Goal: Information Seeking & Learning: Learn about a topic

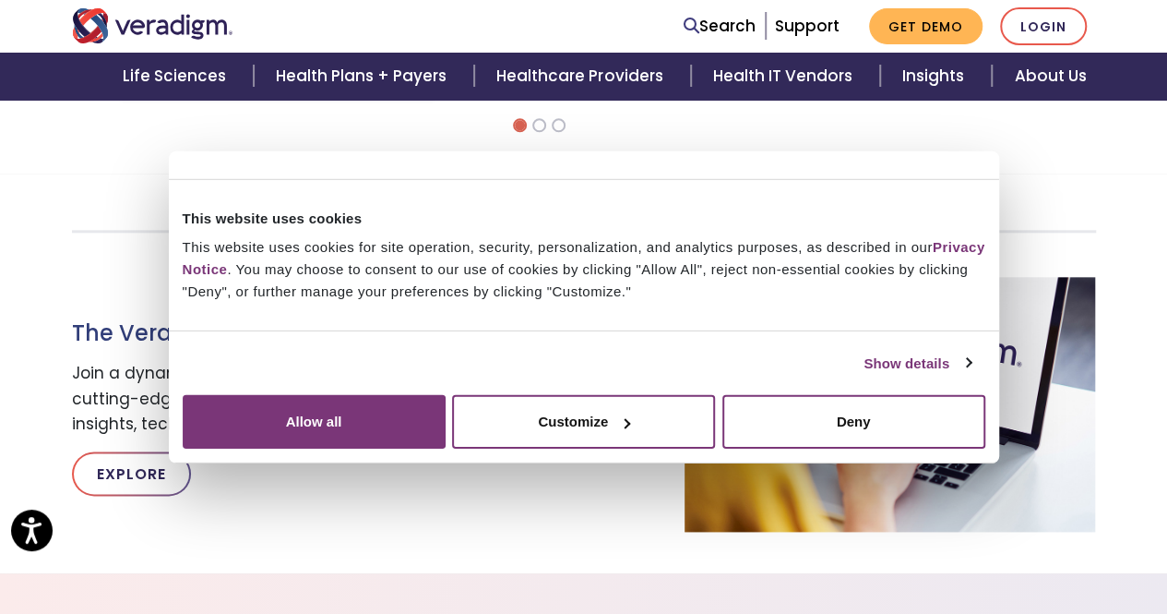
scroll to position [923, 0]
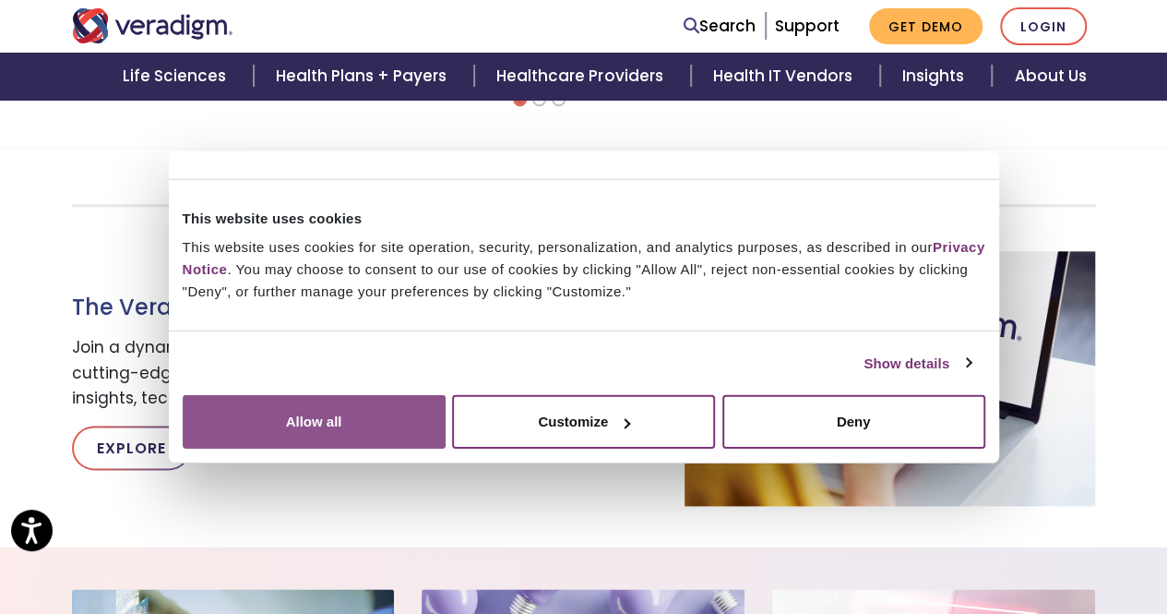
click at [446, 443] on button "Allow all" at bounding box center [314, 422] width 263 height 54
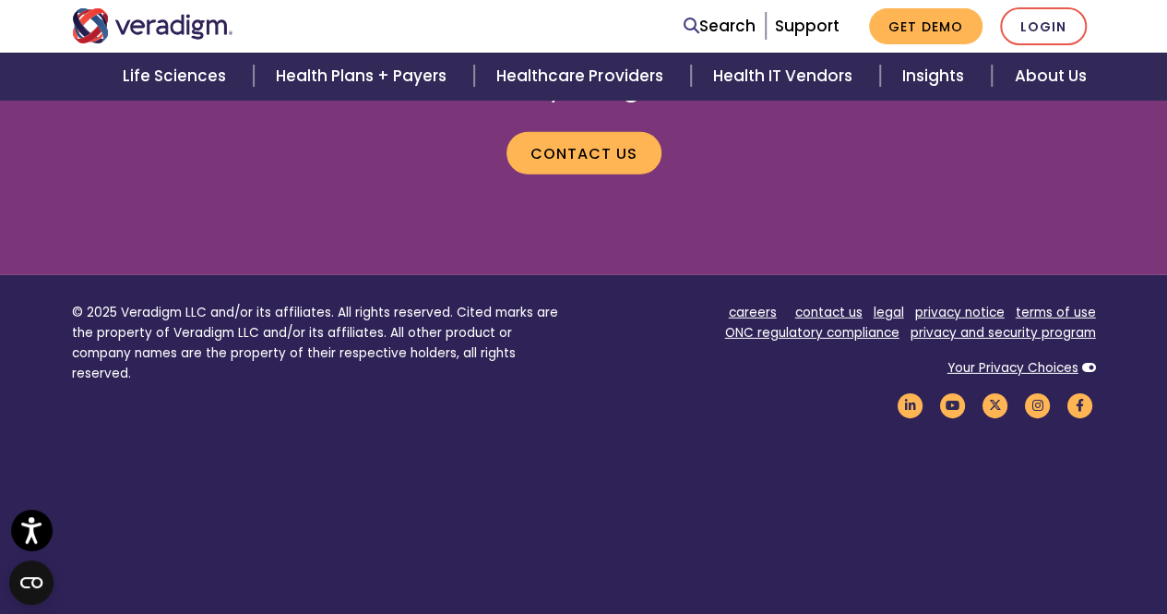
scroll to position [2615, 0]
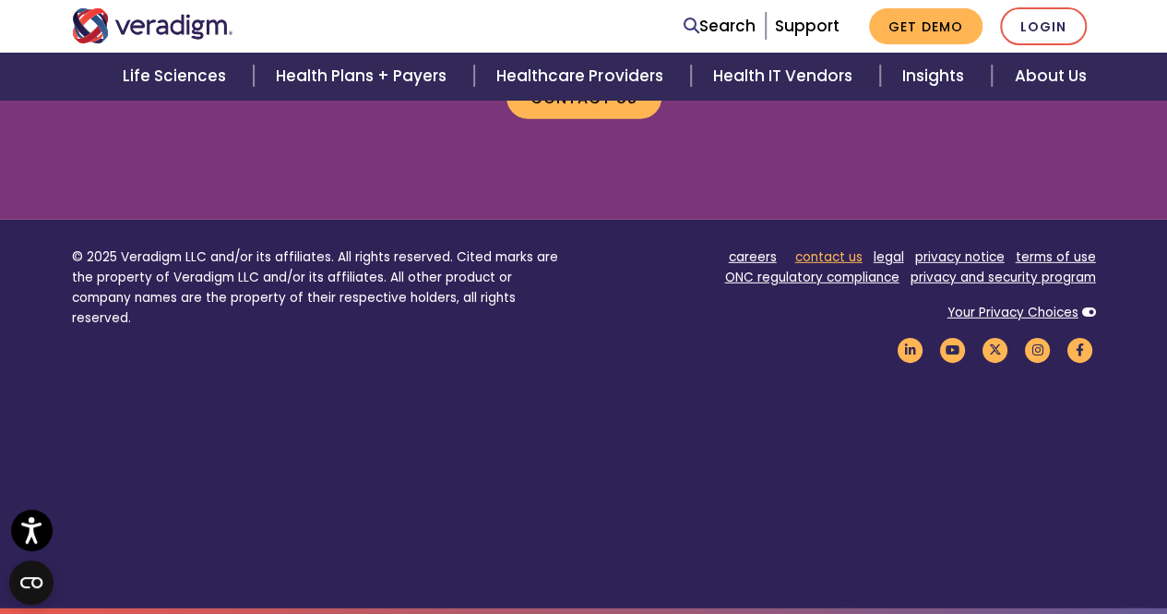
click at [832, 254] on link "contact us" at bounding box center [828, 257] width 67 height 18
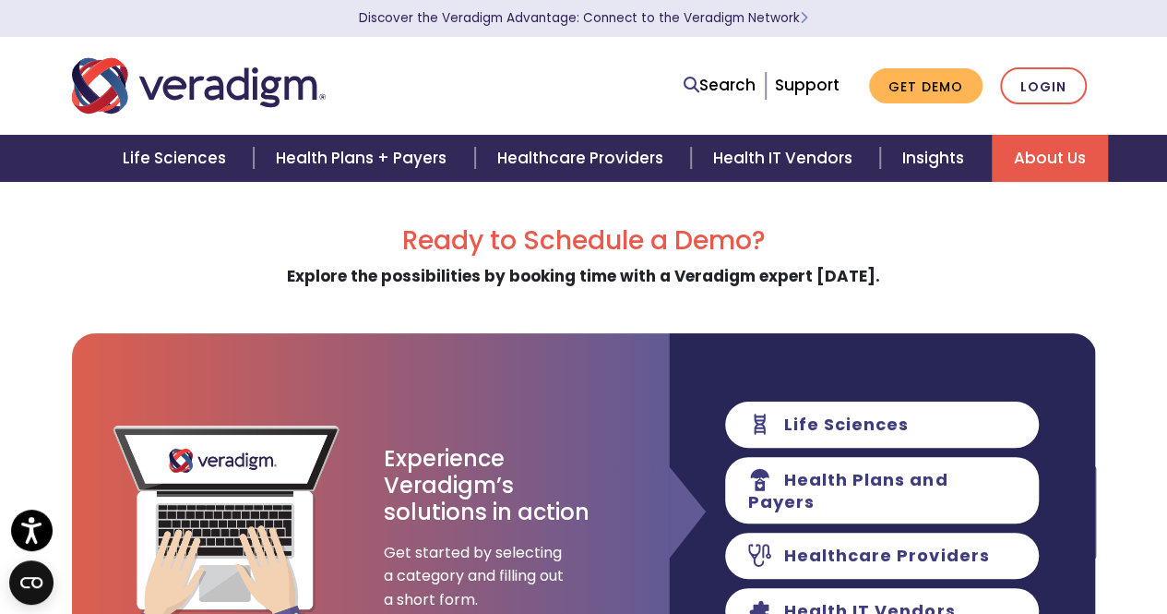
click at [1082, 162] on link "About Us" at bounding box center [1050, 158] width 116 height 47
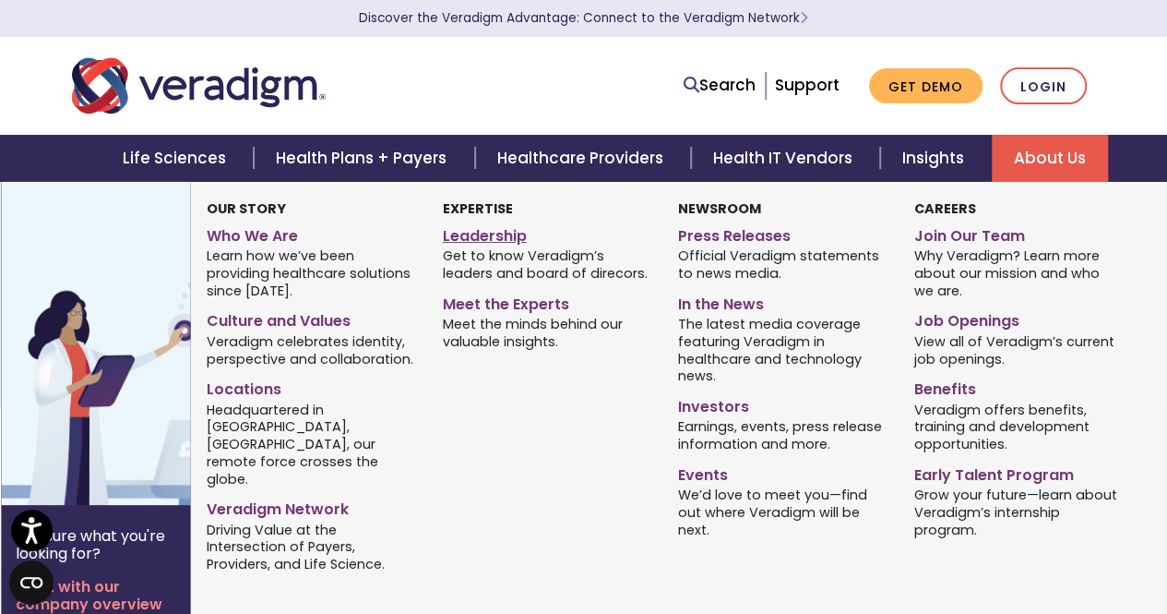
click at [497, 235] on link "Leadership" at bounding box center [547, 233] width 209 height 27
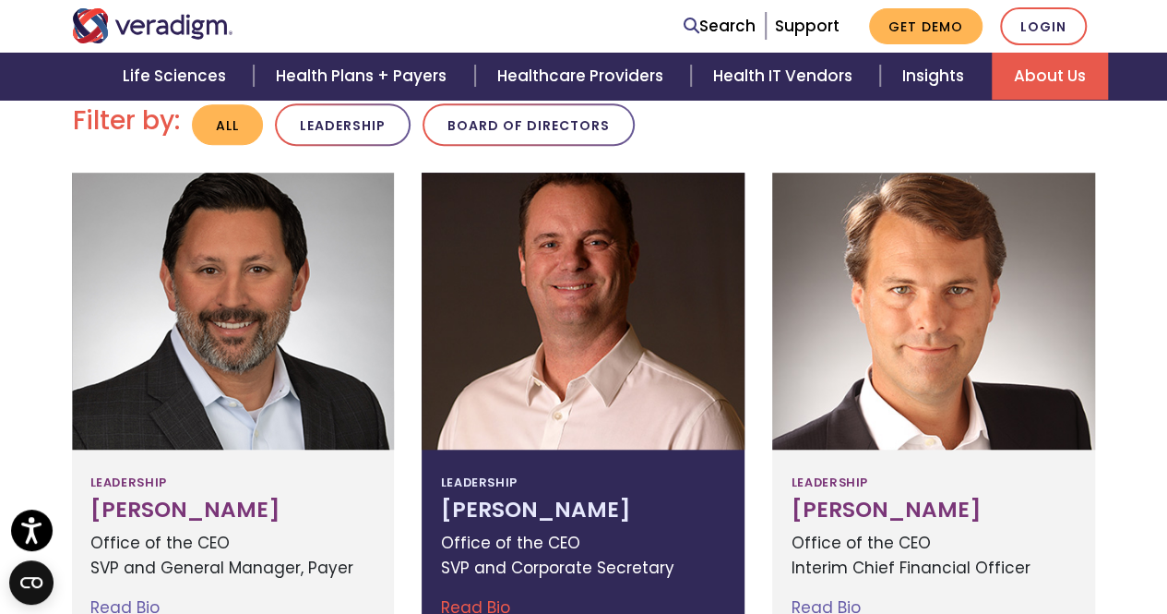
scroll to position [646, 0]
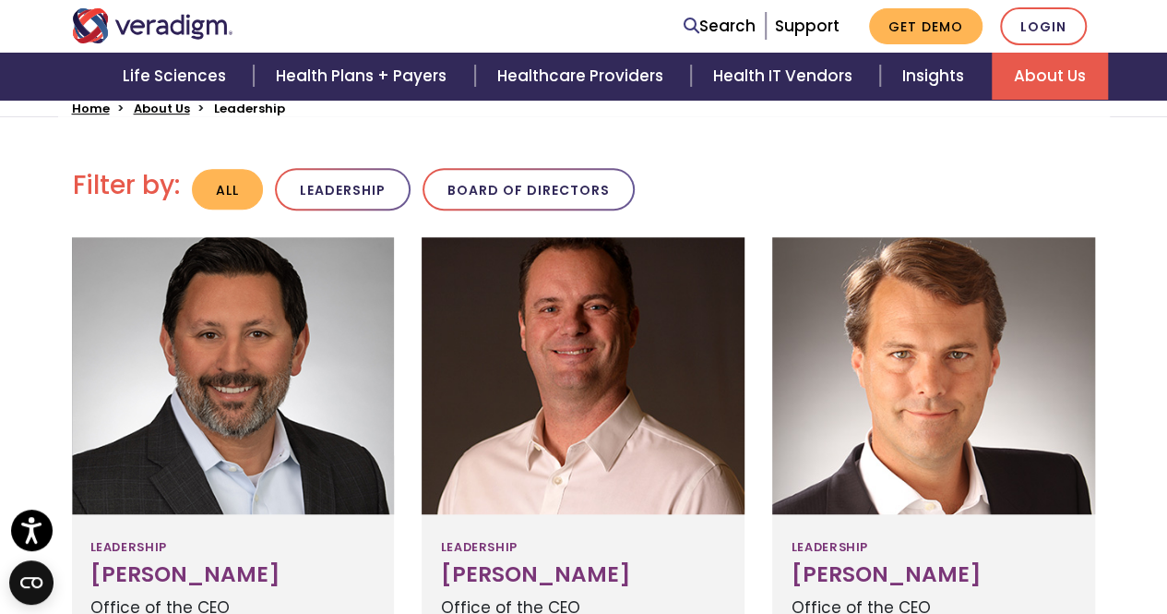
scroll to position [277, 0]
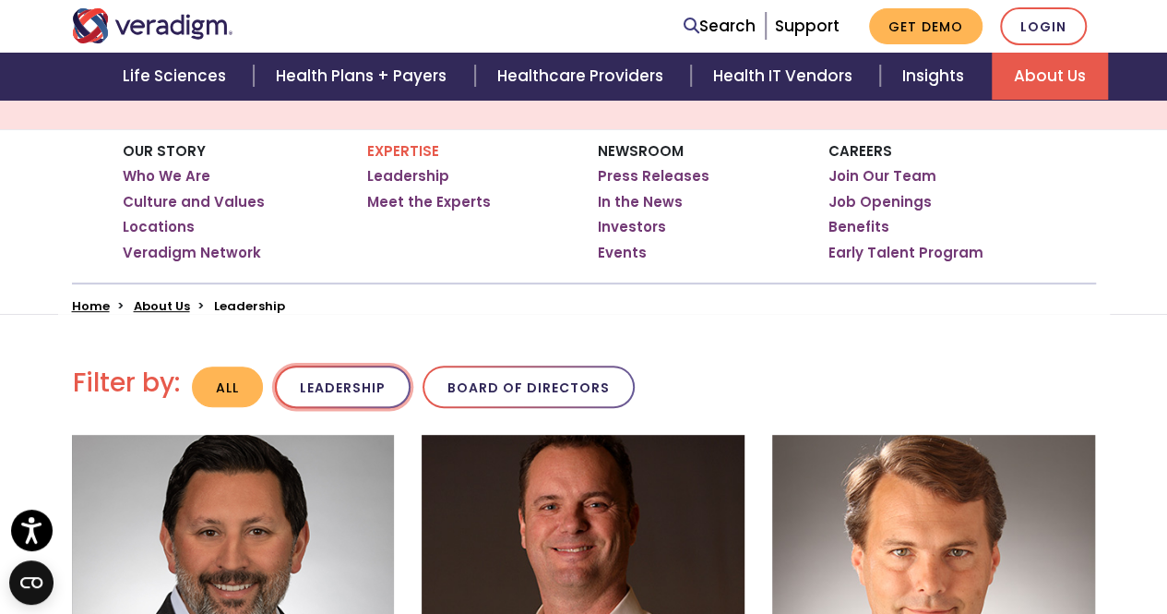
click at [359, 379] on button "Leadership" at bounding box center [343, 386] width 136 height 43
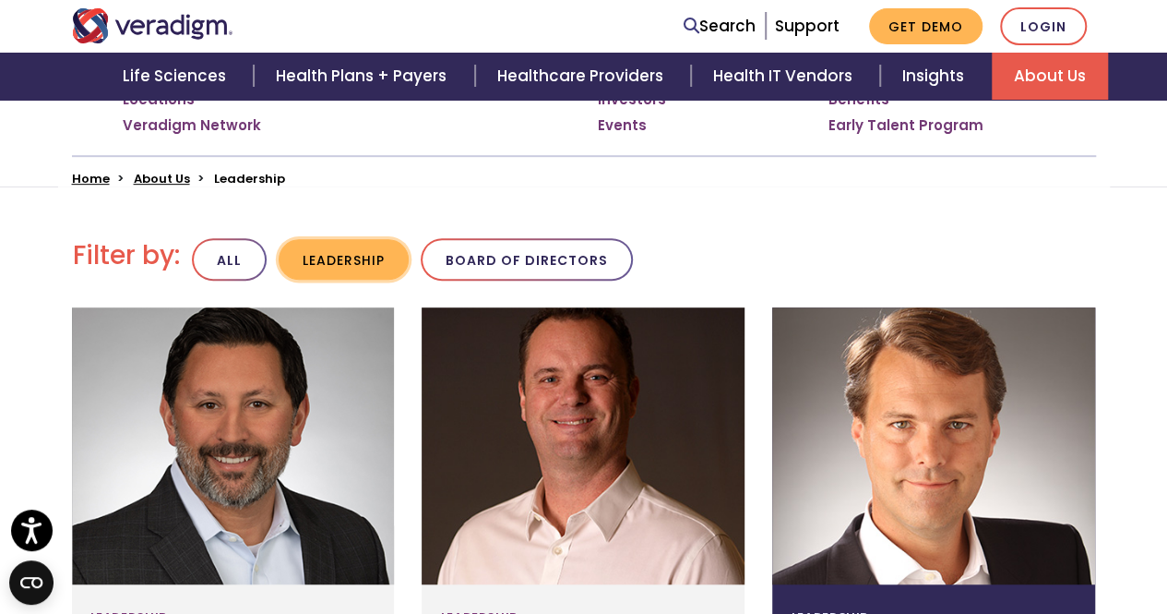
scroll to position [423, 0]
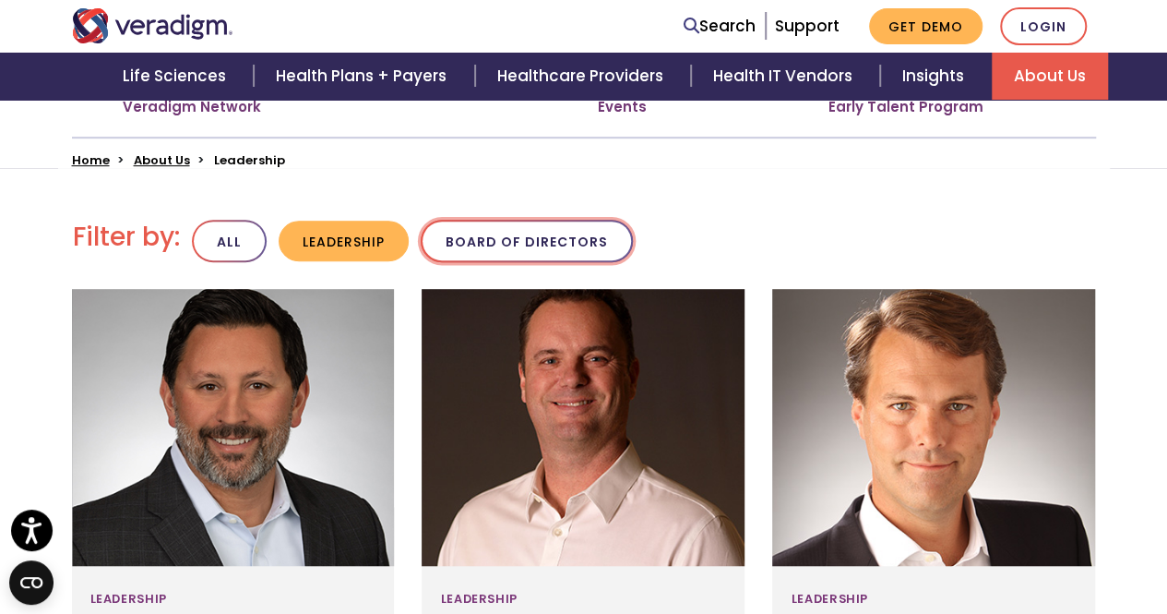
click at [522, 237] on button "Board of Directors" at bounding box center [527, 241] width 212 height 43
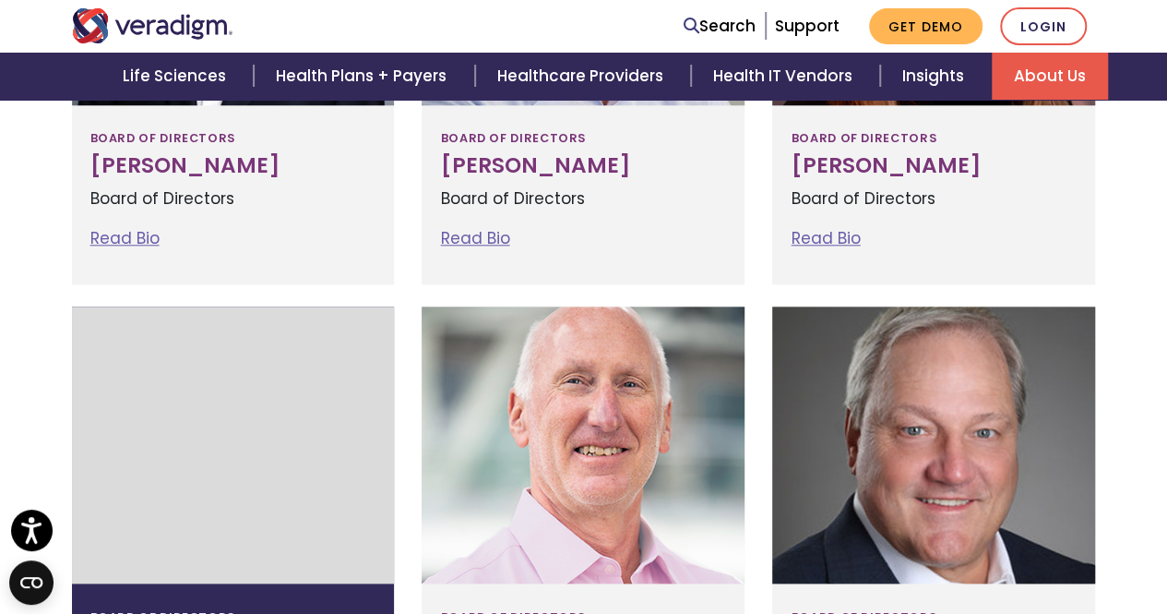
scroll to position [423, 0]
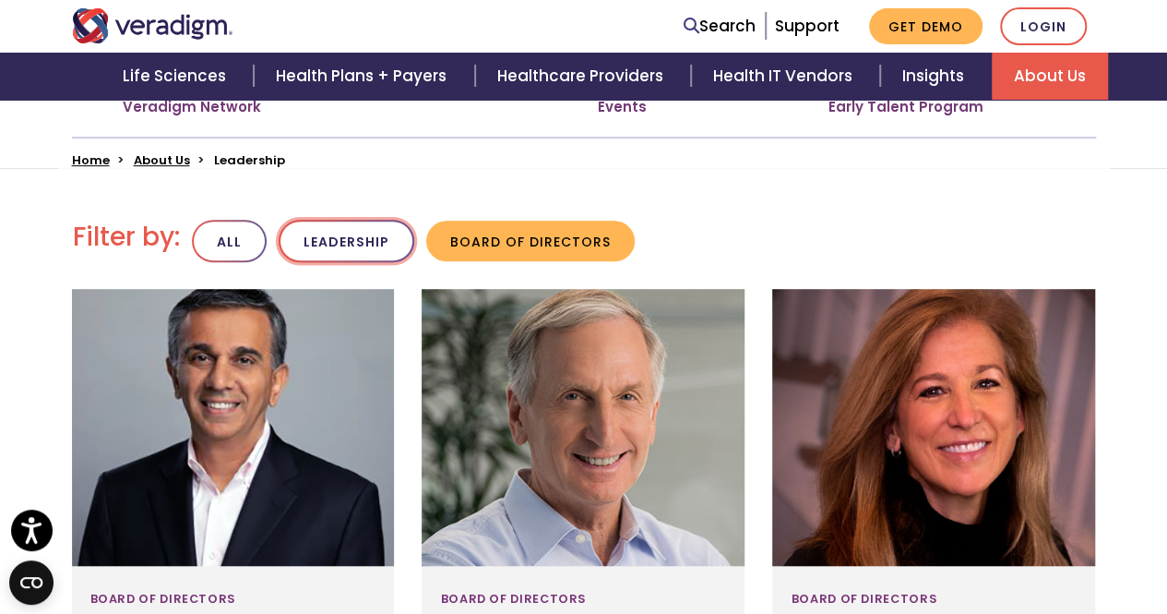
click at [375, 246] on button "Leadership" at bounding box center [347, 241] width 136 height 43
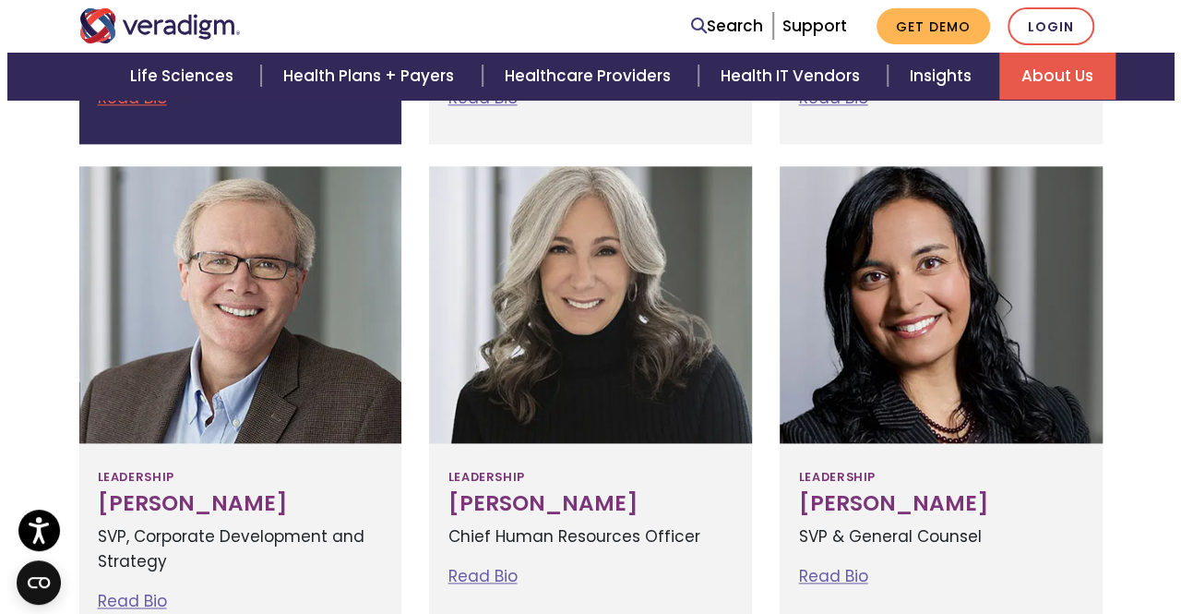
scroll to position [792, 0]
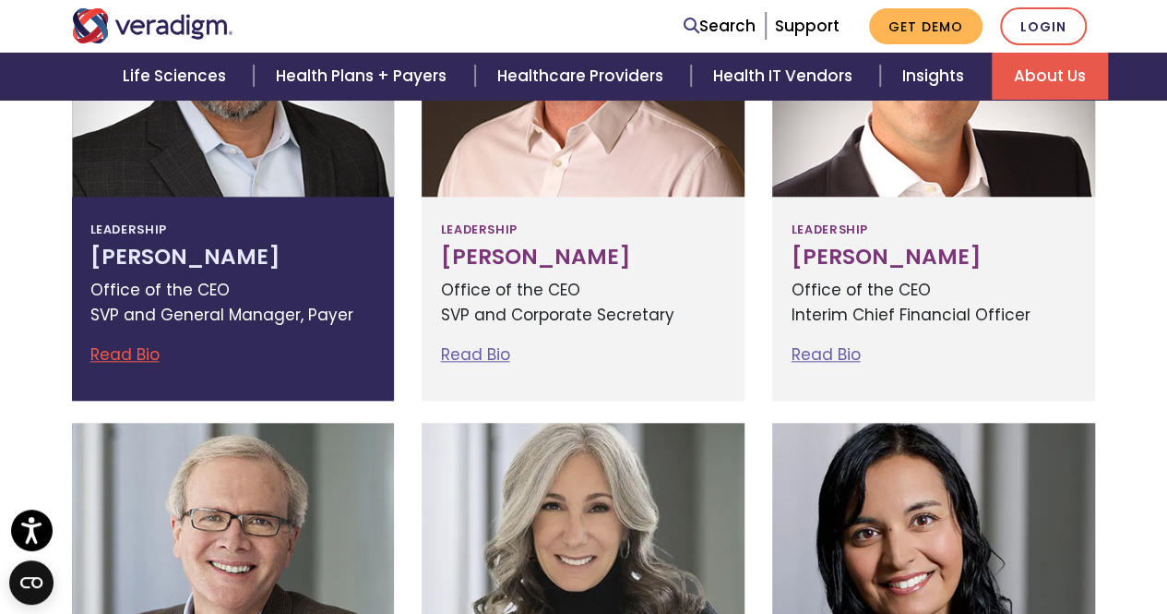
click at [233, 308] on p "Office of the CEO SVP and General Manager, Payer" at bounding box center [233, 303] width 286 height 50
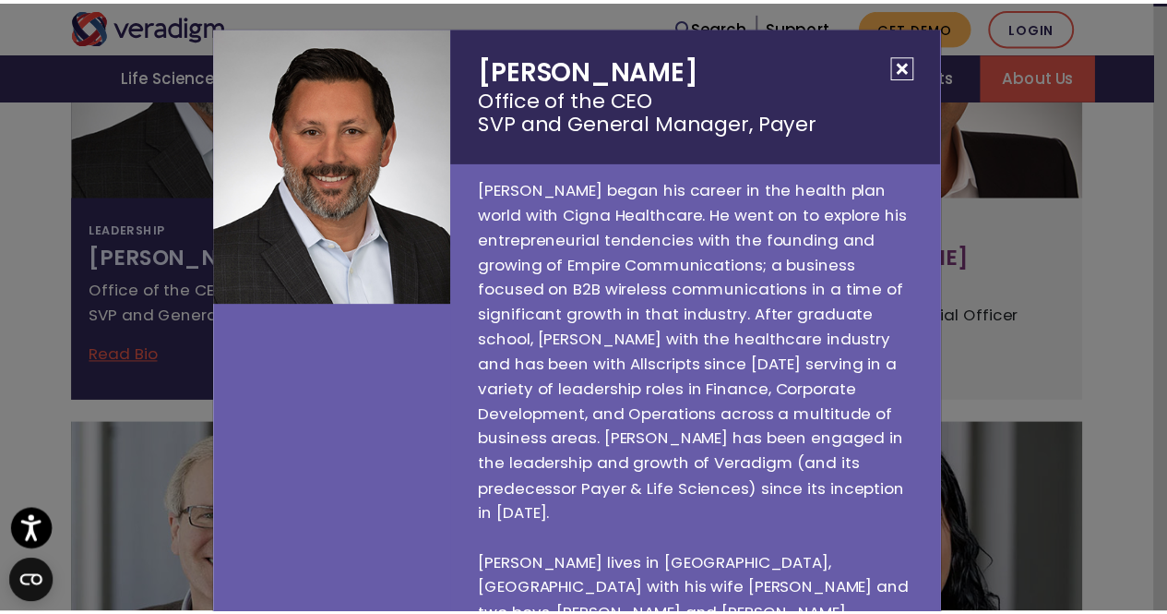
scroll to position [30, 0]
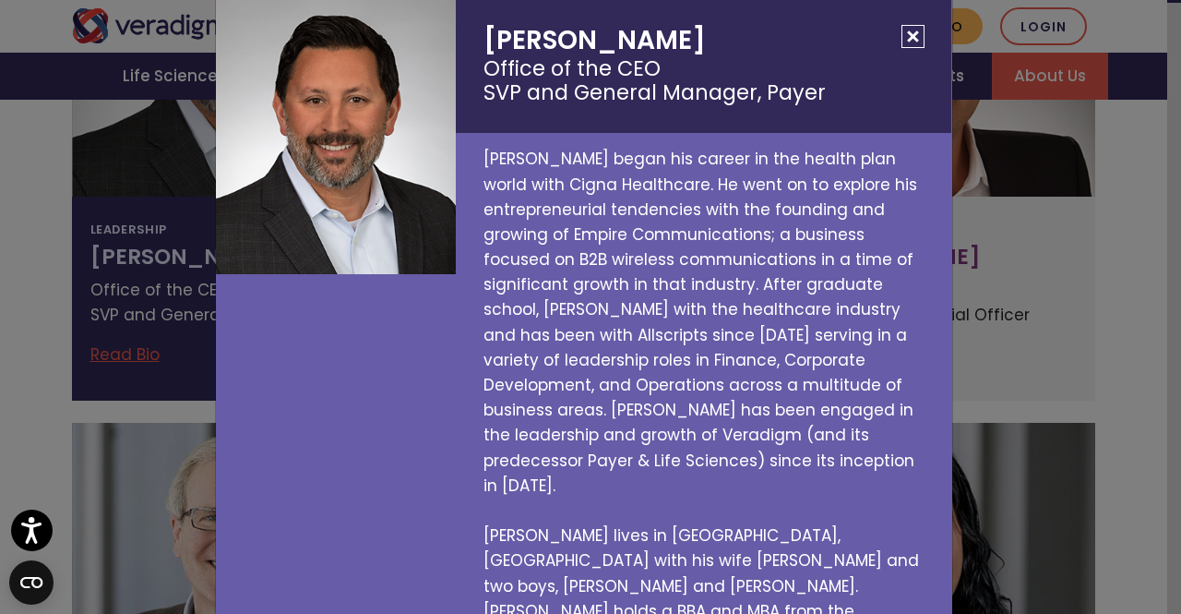
drag, startPoint x: 903, startPoint y: 26, endPoint x: 895, endPoint y: 32, distance: 9.8
click at [903, 27] on button "Close" at bounding box center [913, 36] width 23 height 23
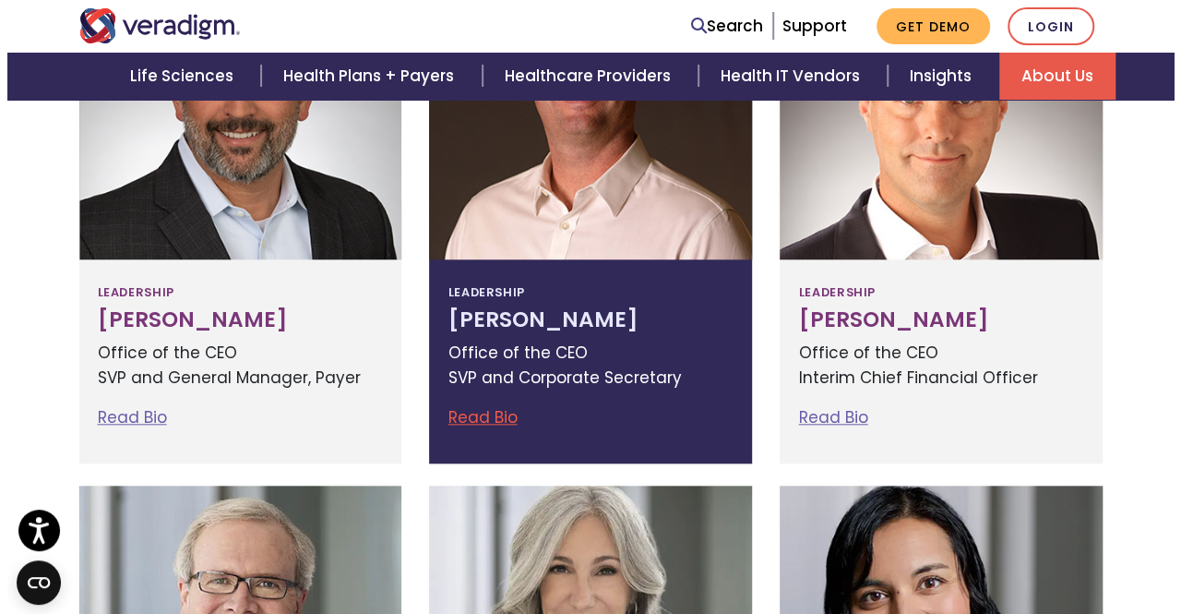
scroll to position [700, 0]
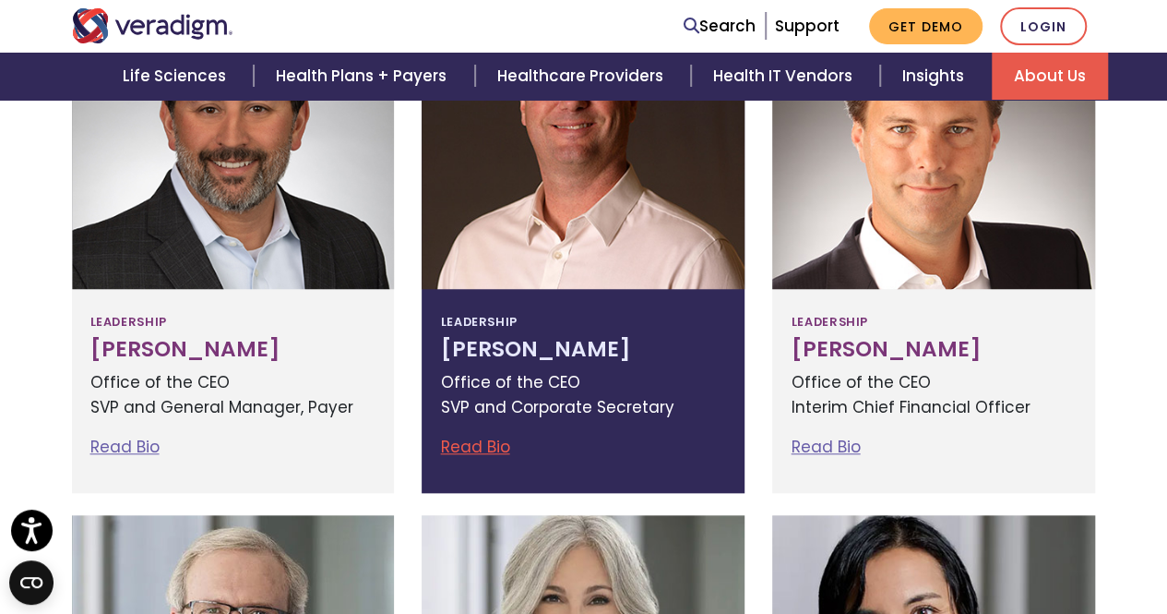
click at [571, 219] on div at bounding box center [583, 150] width 323 height 277
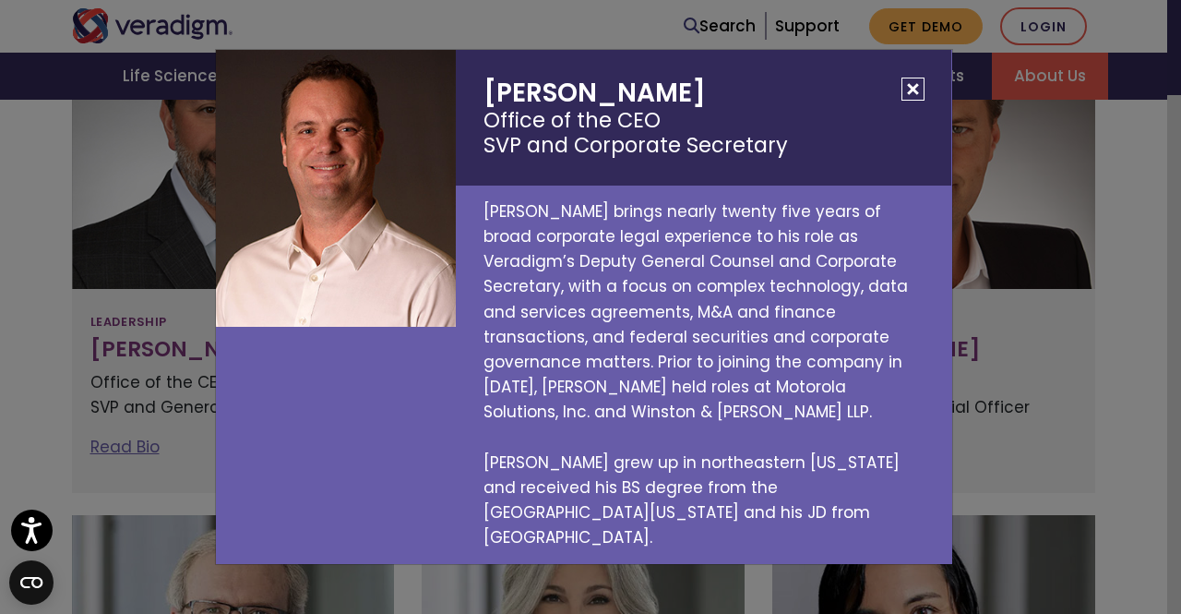
click at [915, 101] on button "Close" at bounding box center [913, 89] width 23 height 23
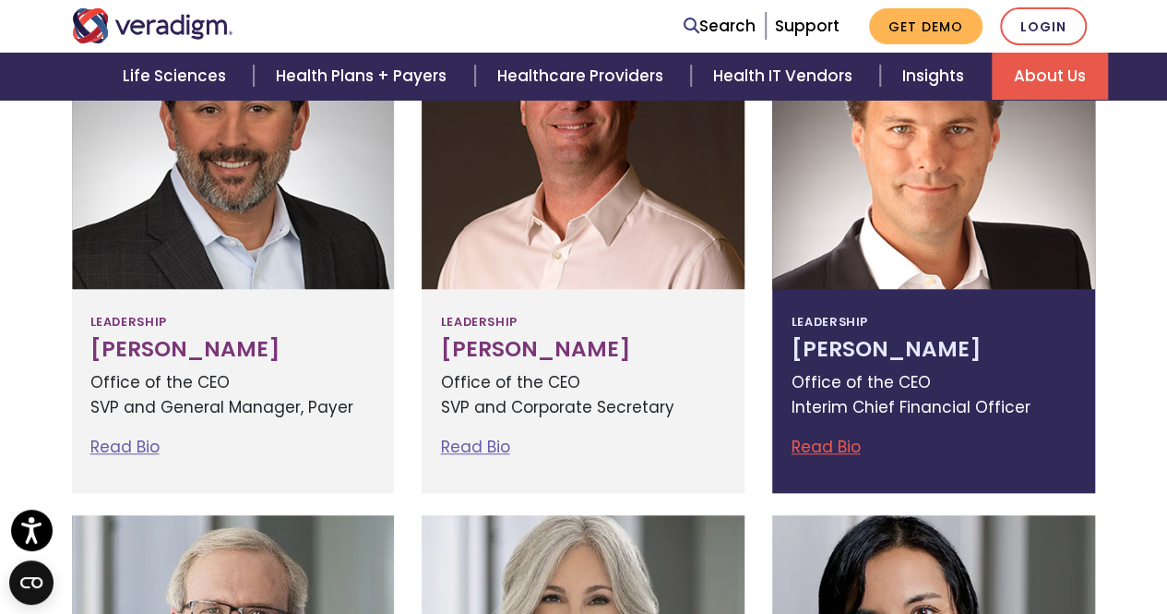
click at [913, 197] on div at bounding box center [933, 150] width 323 height 277
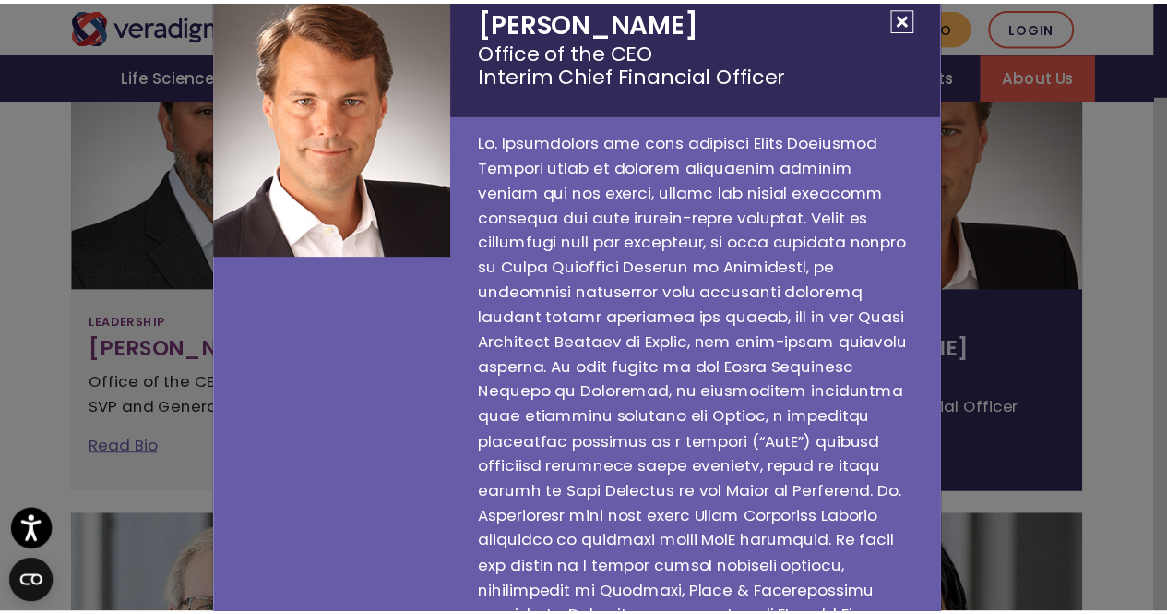
scroll to position [0, 0]
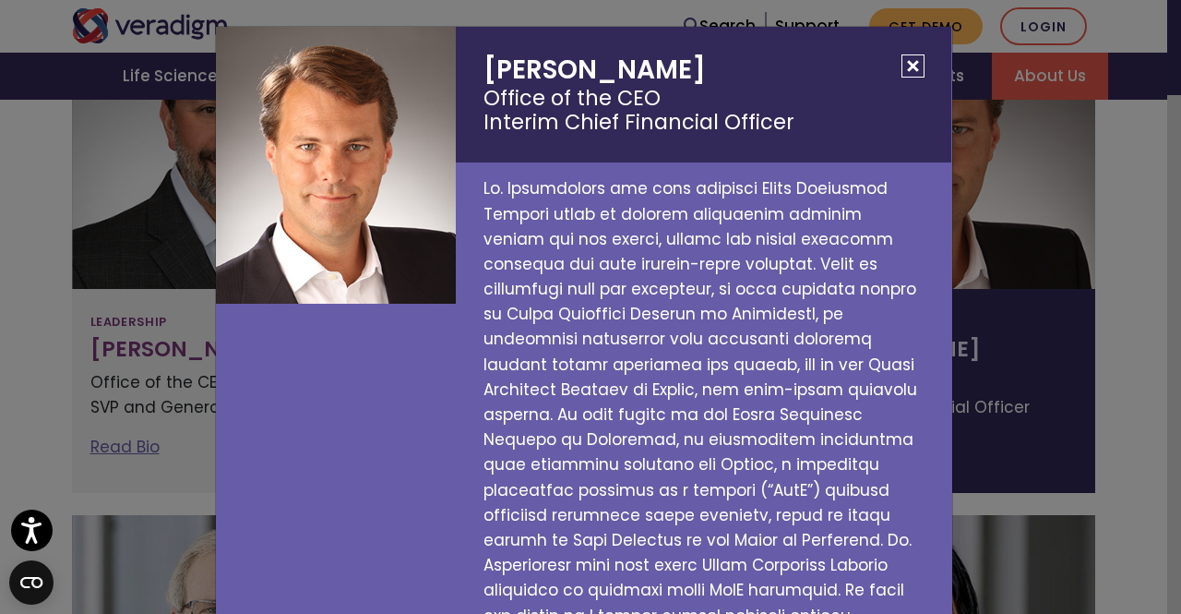
click at [910, 64] on button "Close" at bounding box center [913, 65] width 23 height 23
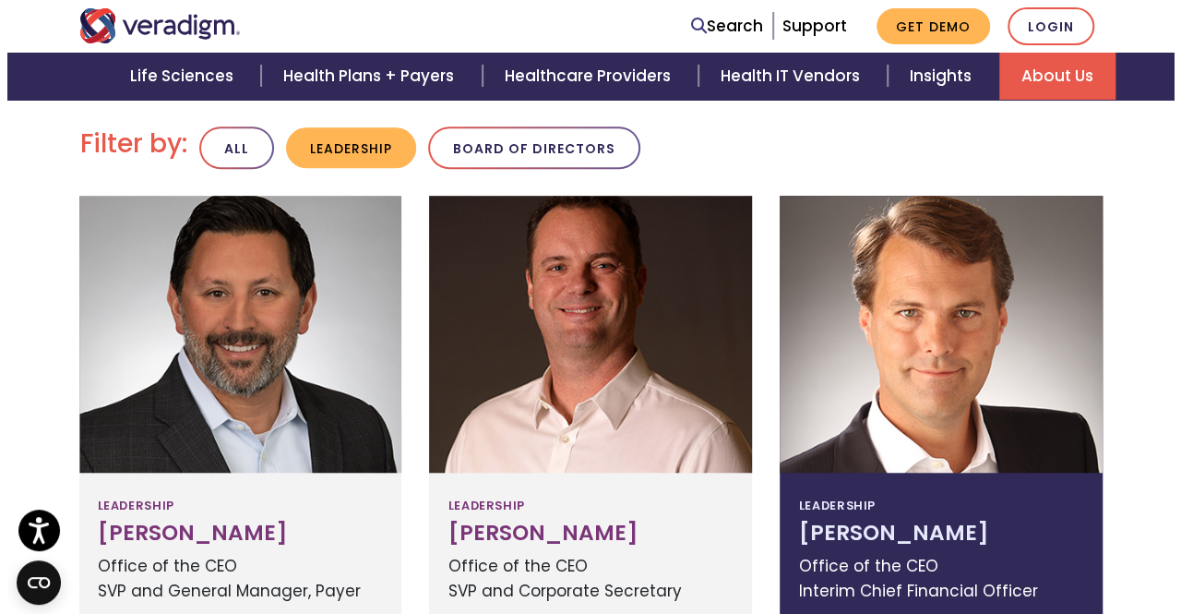
scroll to position [515, 0]
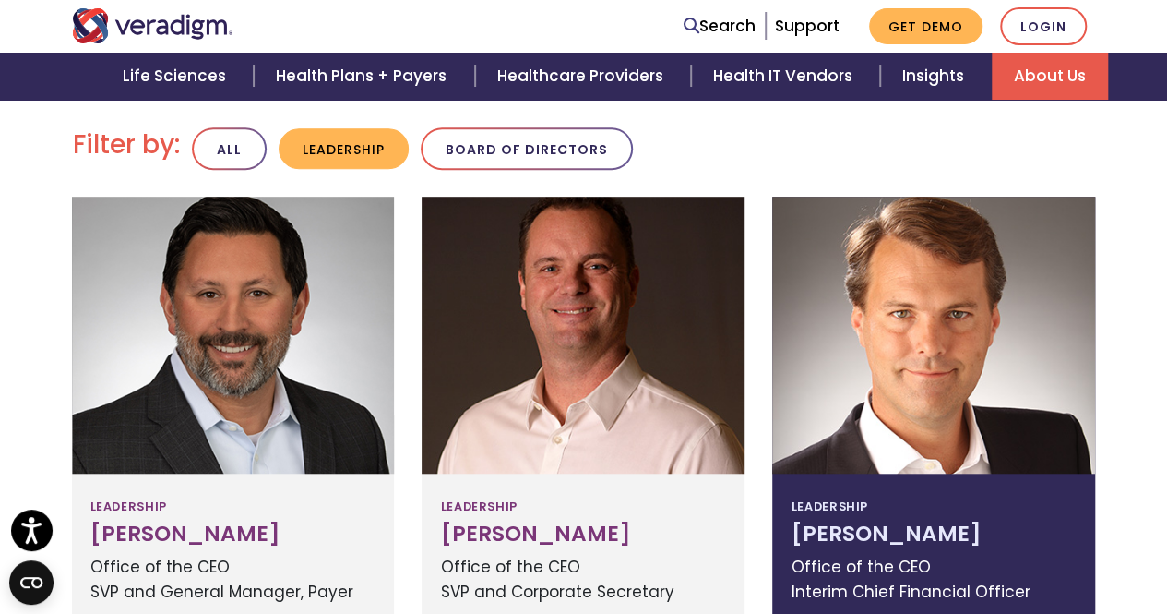
click at [925, 294] on div at bounding box center [933, 335] width 323 height 277
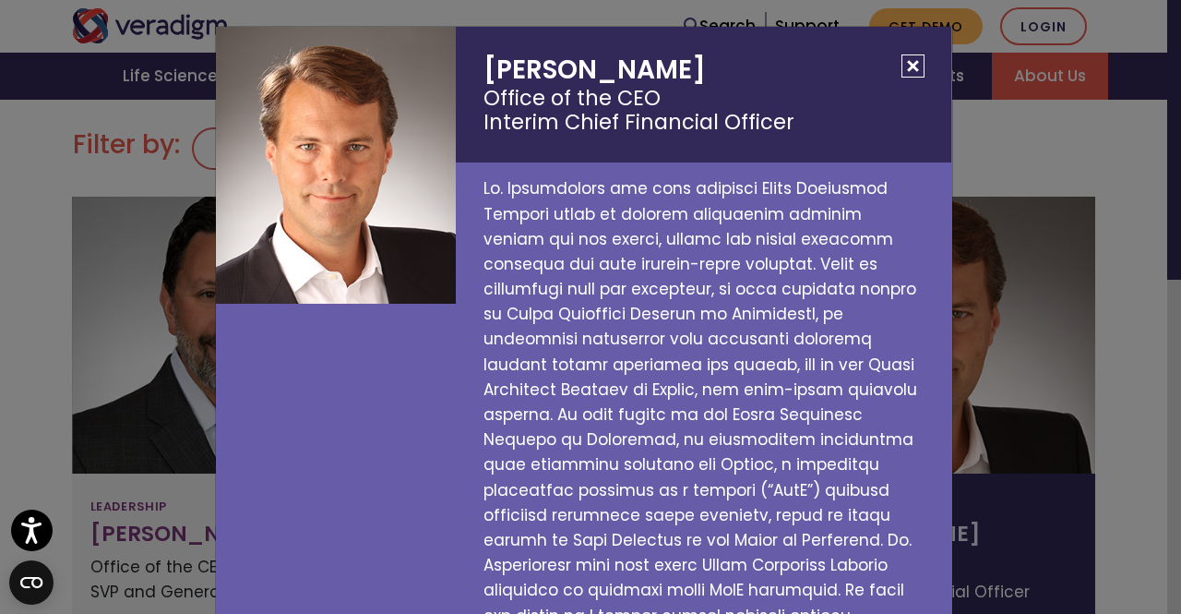
click at [910, 62] on button "Close" at bounding box center [913, 65] width 23 height 23
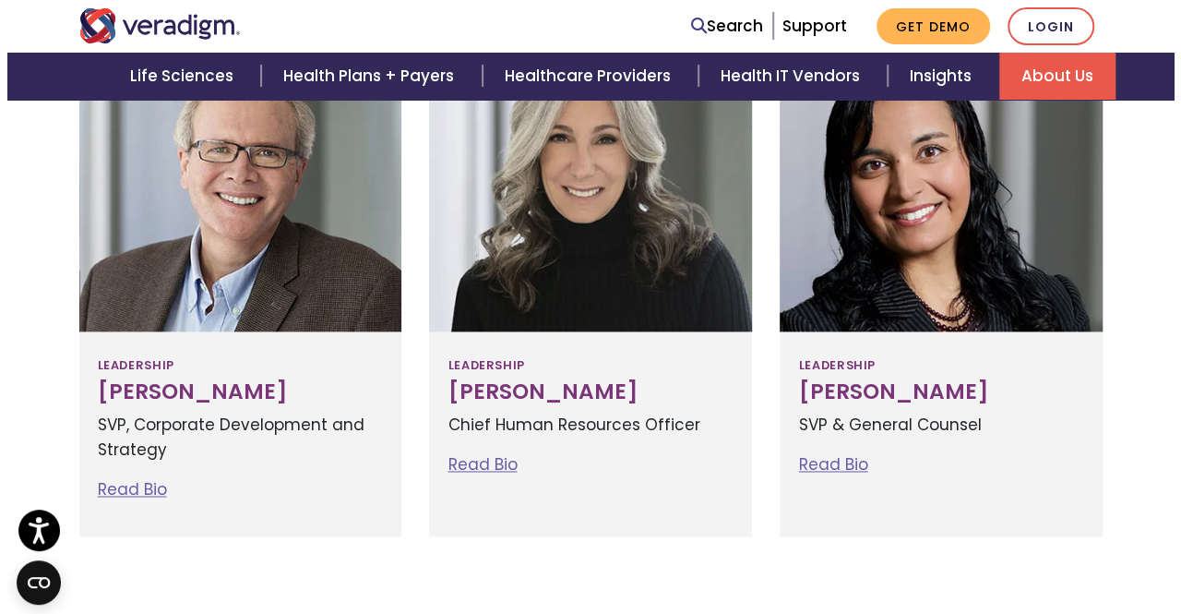
scroll to position [1161, 0]
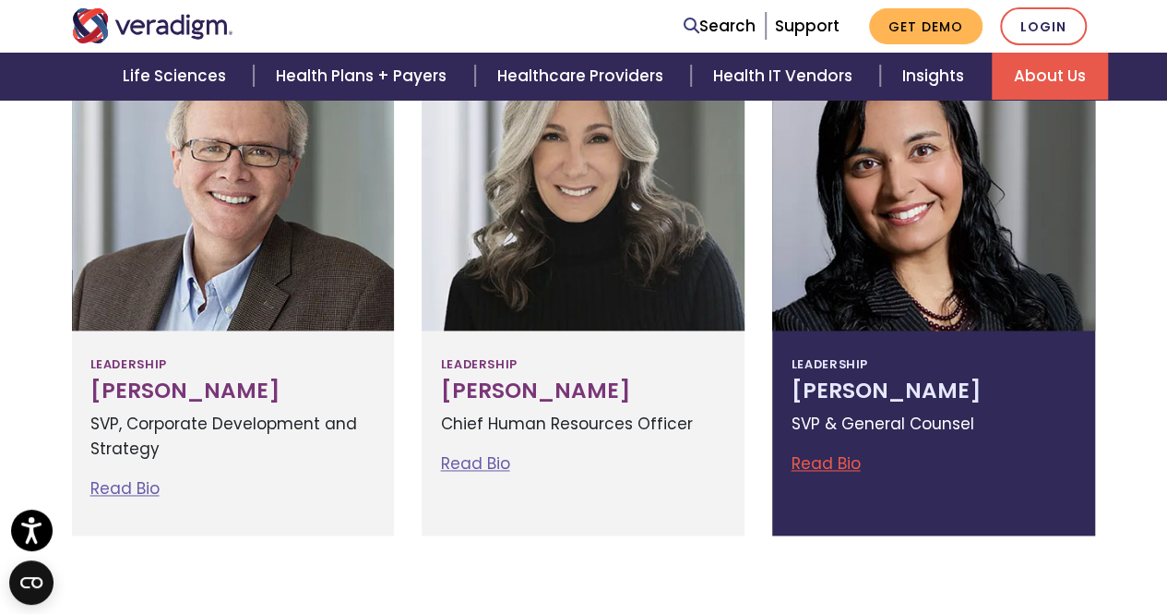
click at [825, 471] on link "Read Bio" at bounding box center [825, 463] width 69 height 22
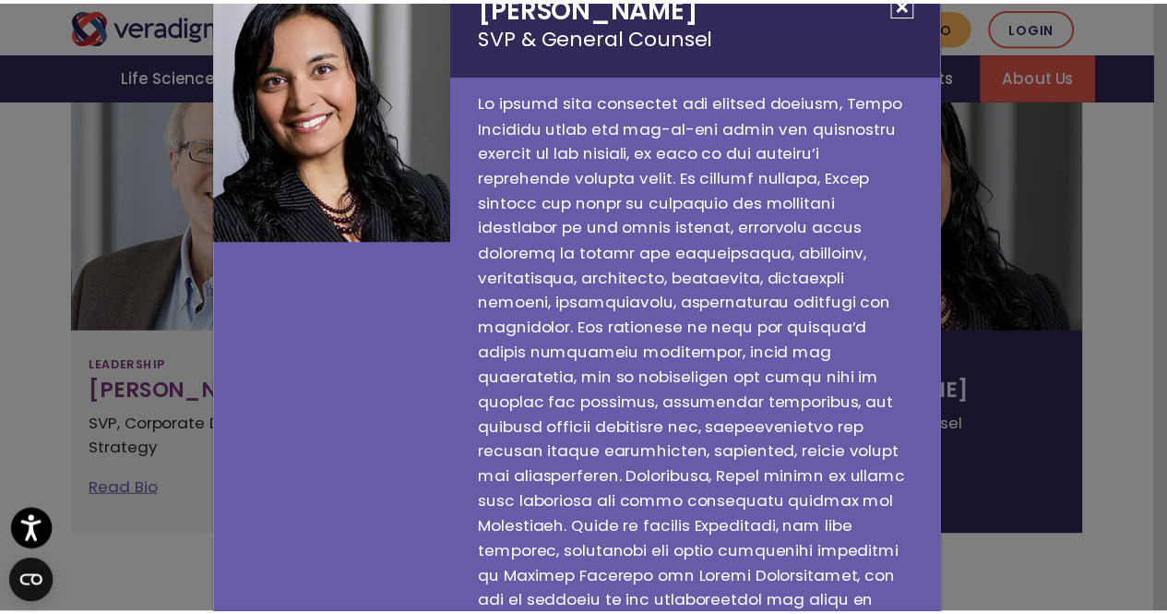
scroll to position [0, 0]
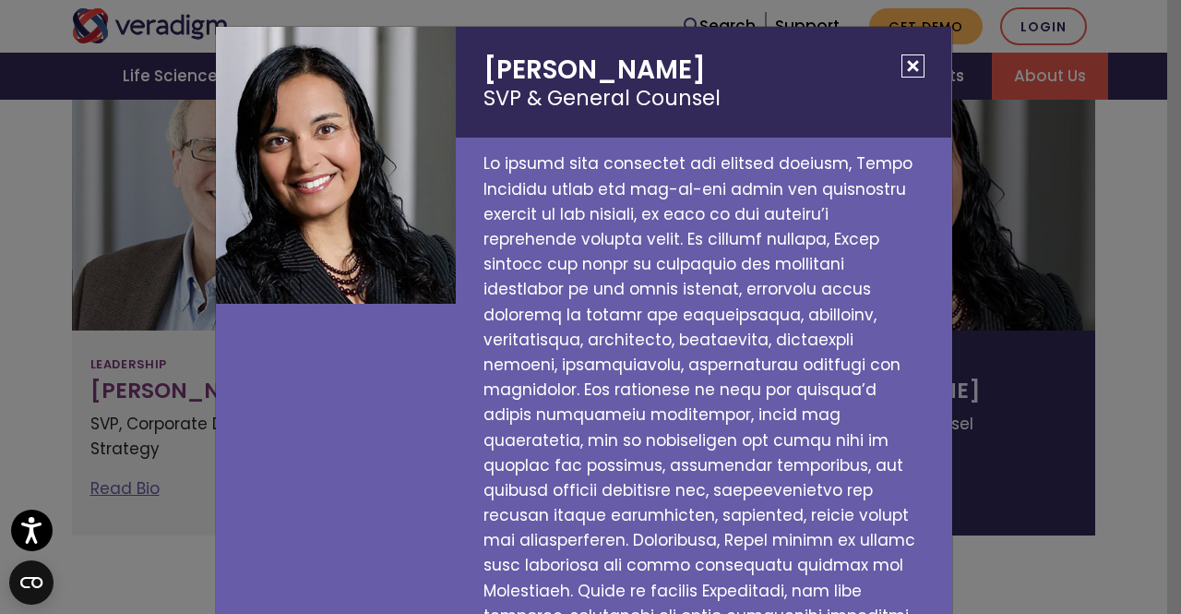
click at [910, 67] on button "Close" at bounding box center [913, 65] width 23 height 23
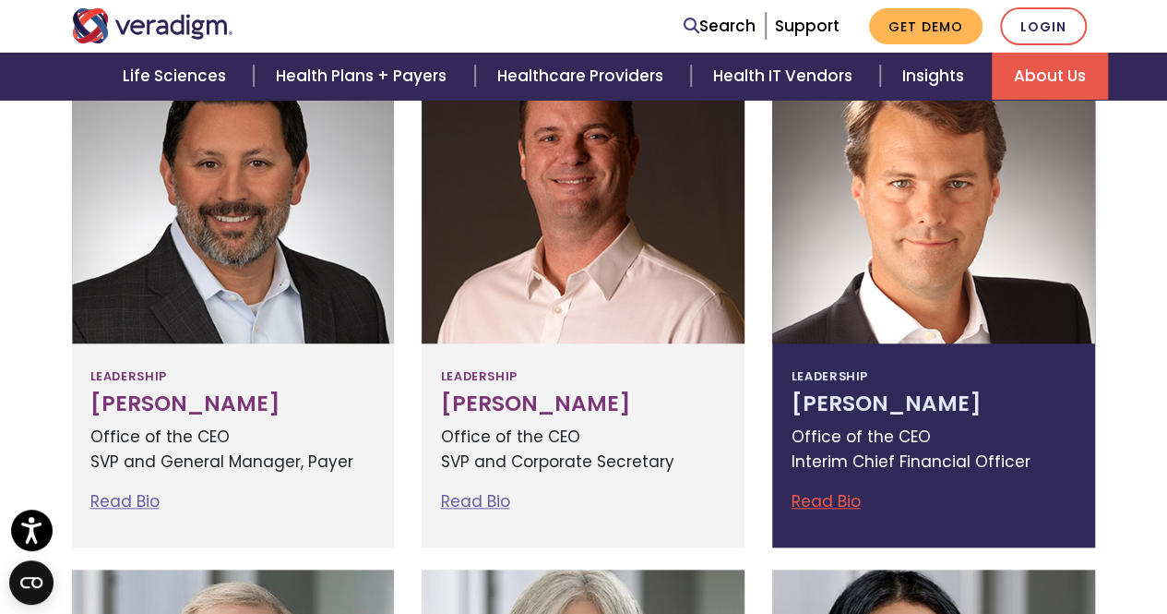
scroll to position [515, 0]
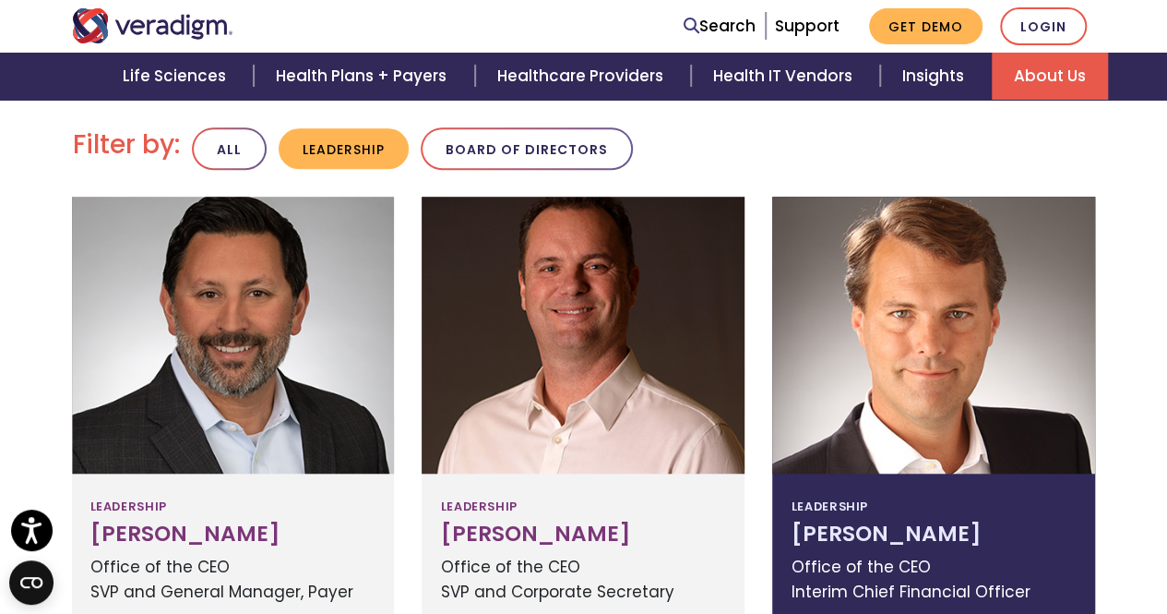
click at [925, 275] on div at bounding box center [933, 335] width 323 height 277
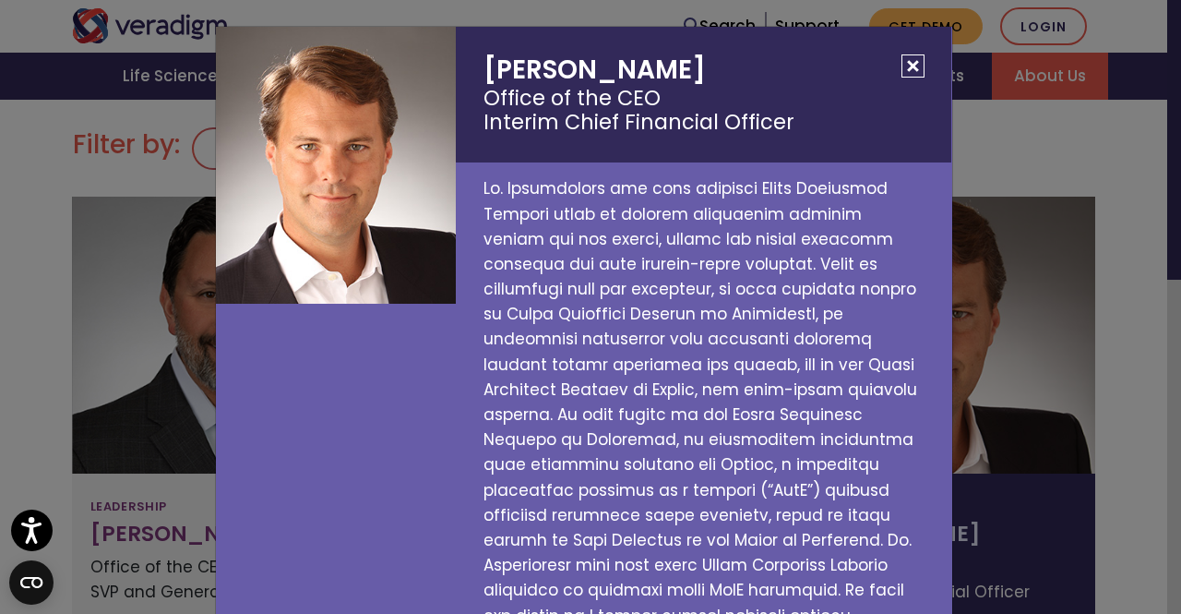
click at [915, 64] on button "Close" at bounding box center [913, 65] width 23 height 23
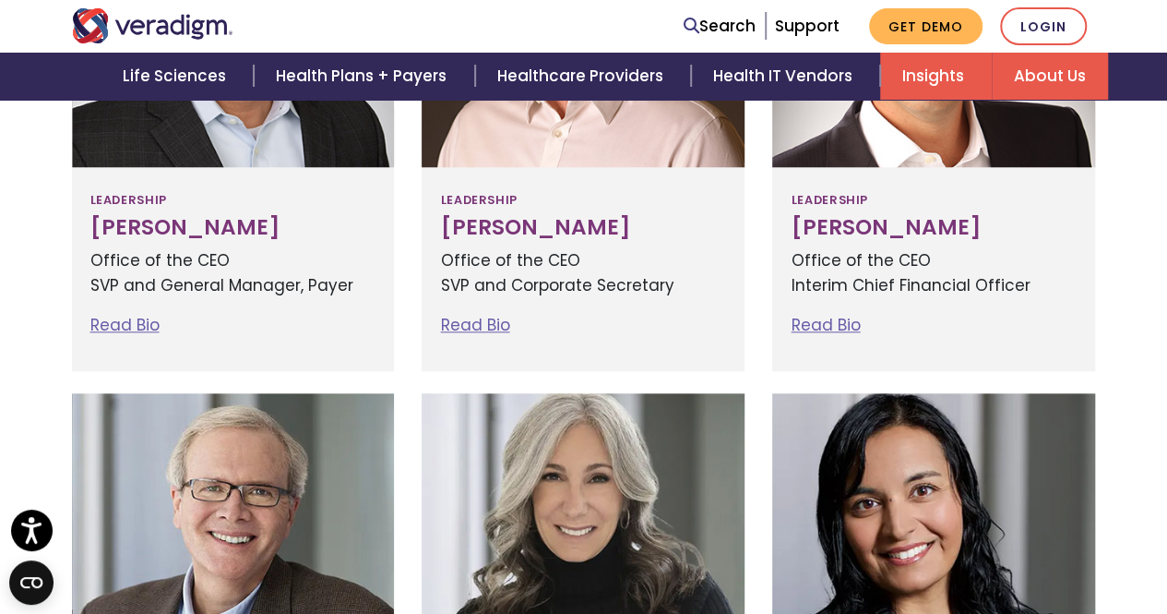
scroll to position [650, 0]
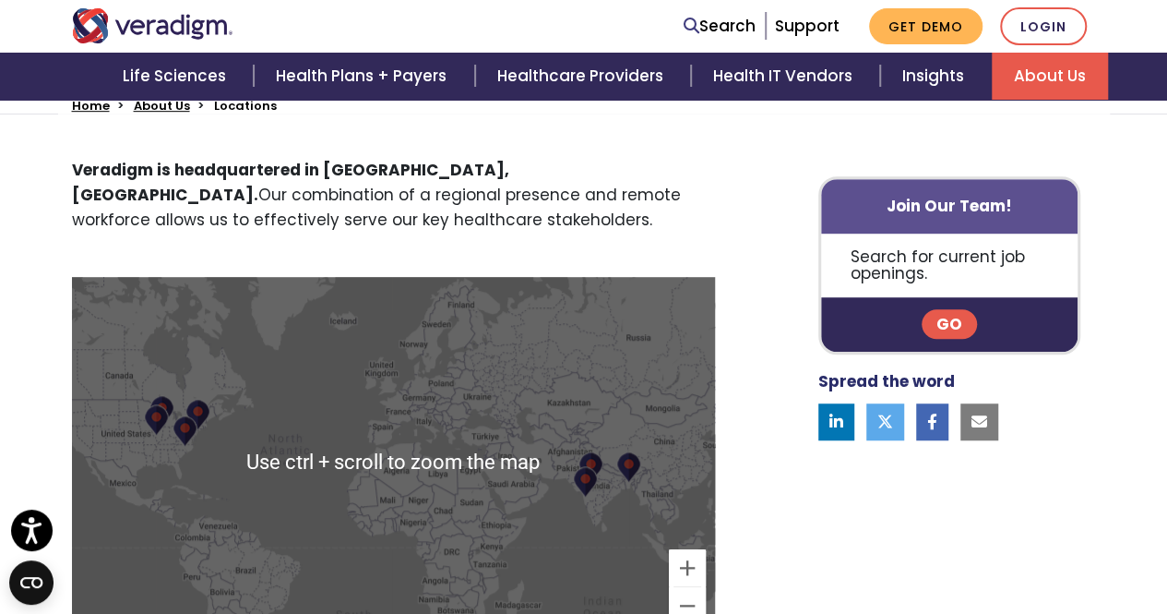
scroll to position [461, 0]
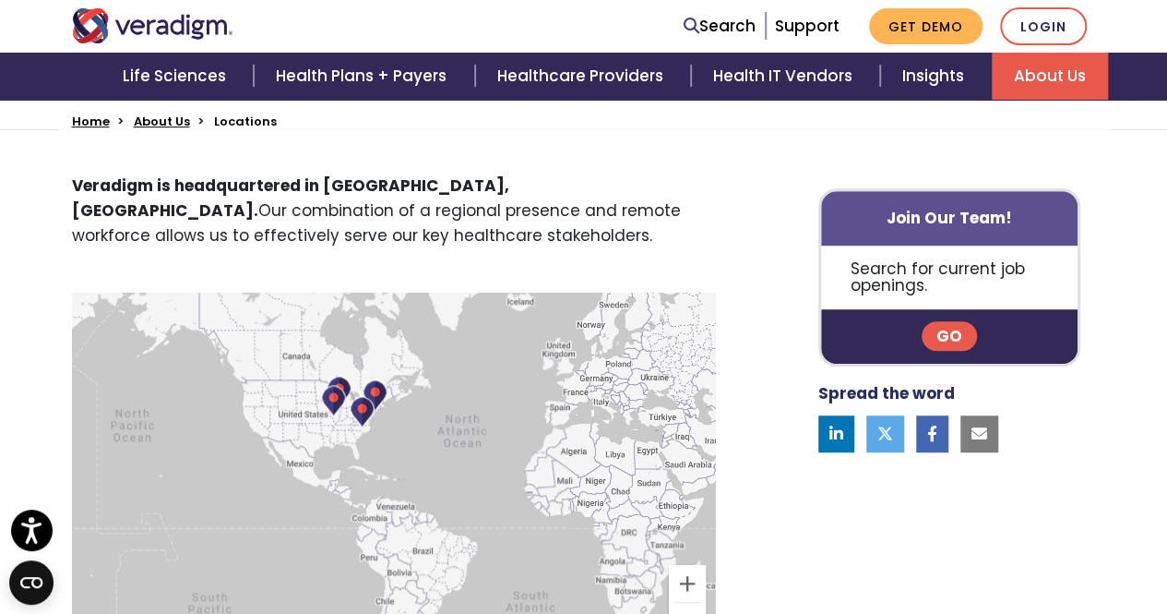
drag, startPoint x: 437, startPoint y: 378, endPoint x: 453, endPoint y: 357, distance: 26.4
click at [613, 344] on div at bounding box center [393, 477] width 643 height 369
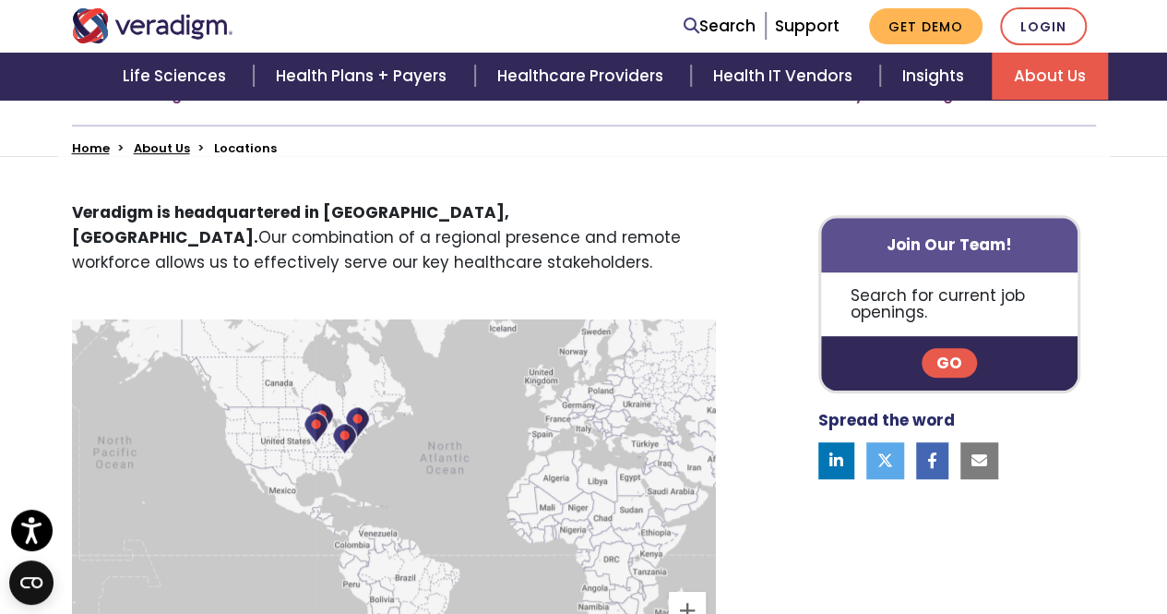
scroll to position [430, 0]
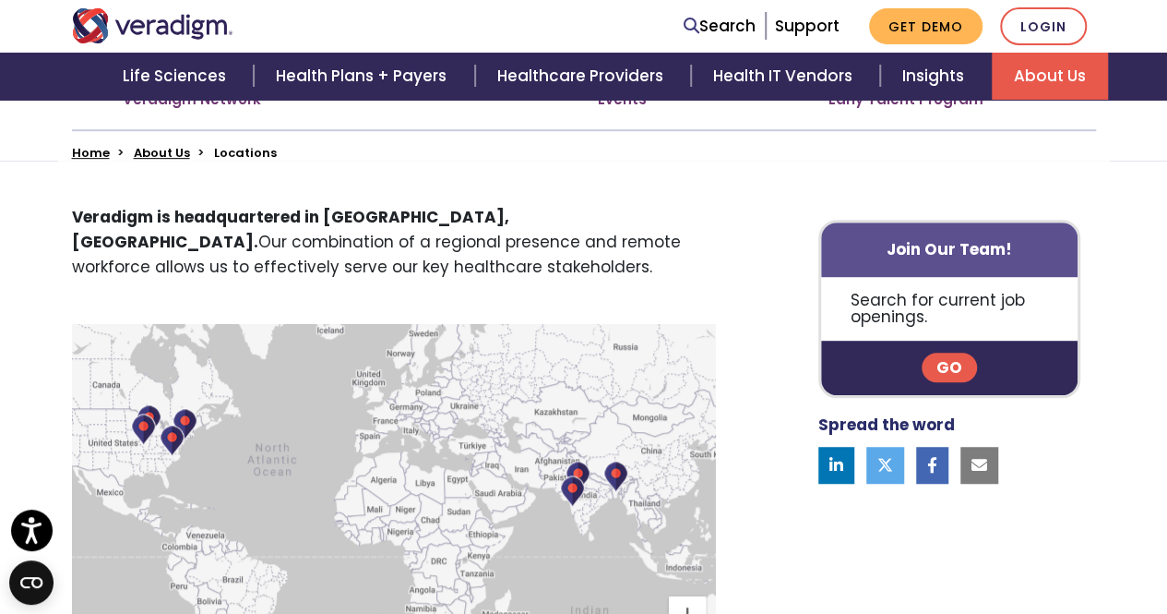
drag, startPoint x: 520, startPoint y: 430, endPoint x: 436, endPoint y: 437, distance: 85.1
click at [349, 425] on div at bounding box center [393, 508] width 643 height 369
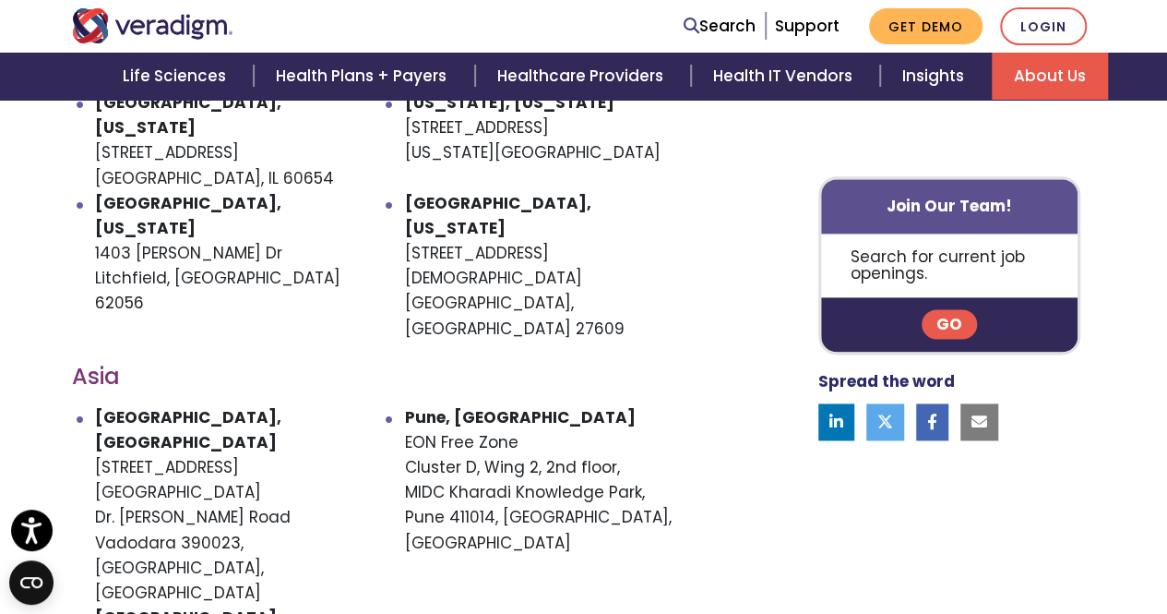
scroll to position [1039, 0]
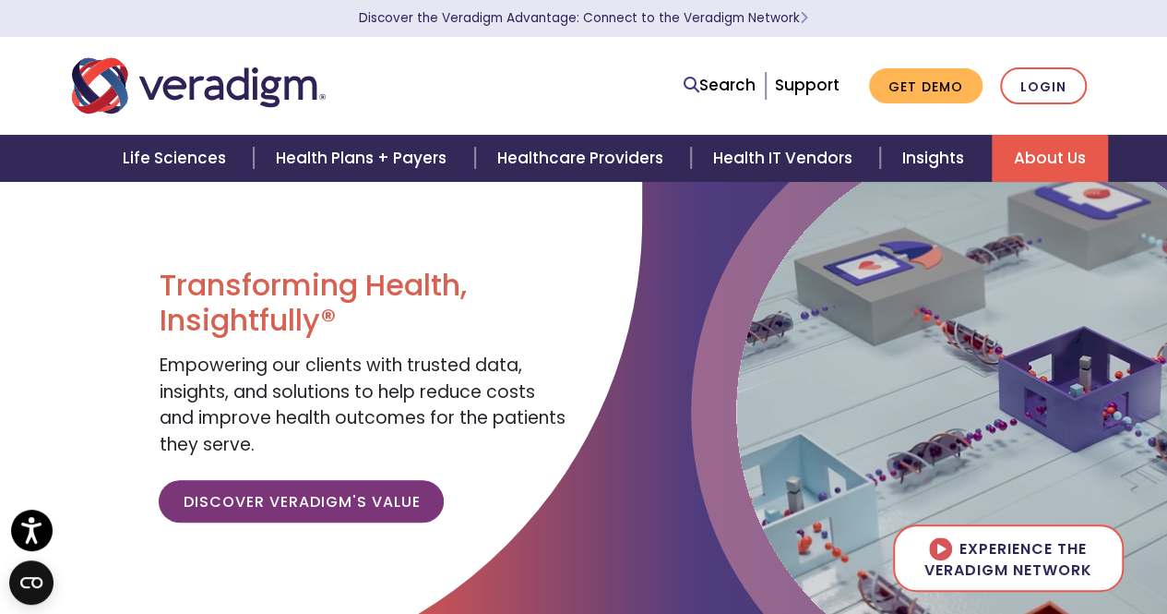
click at [1035, 142] on link "About Us" at bounding box center [1050, 158] width 116 height 47
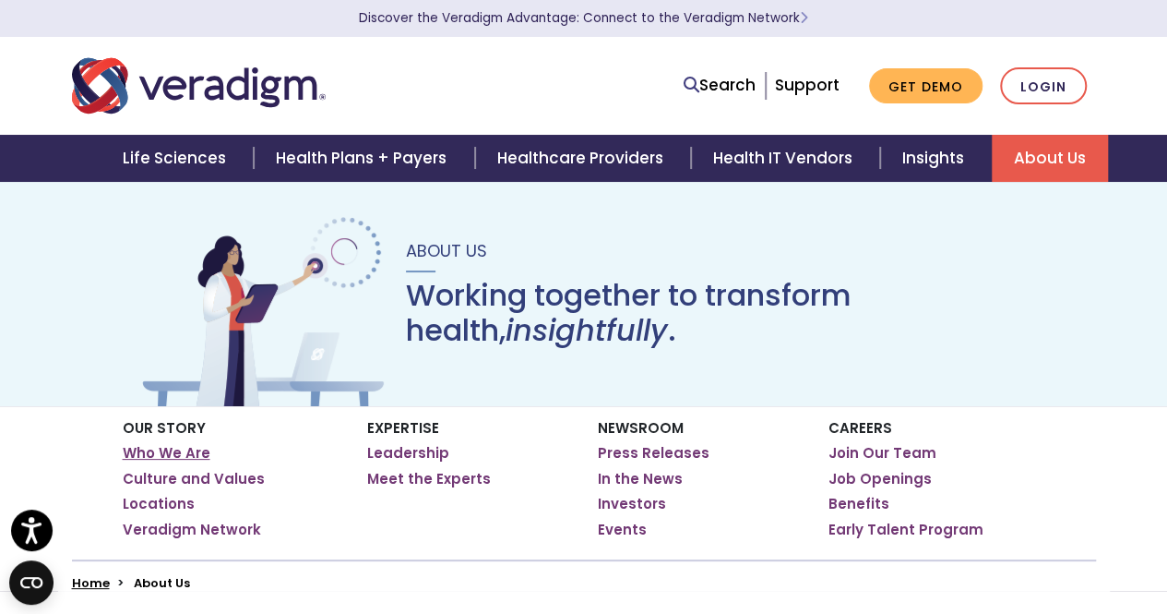
click at [144, 449] on link "Who We Are" at bounding box center [167, 453] width 88 height 18
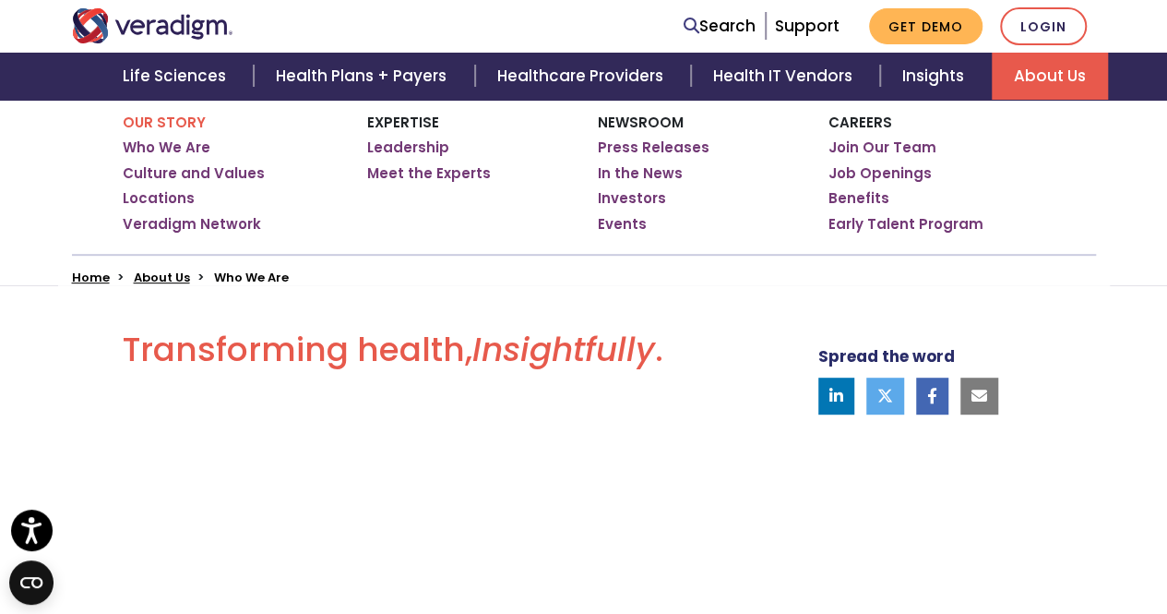
scroll to position [277, 0]
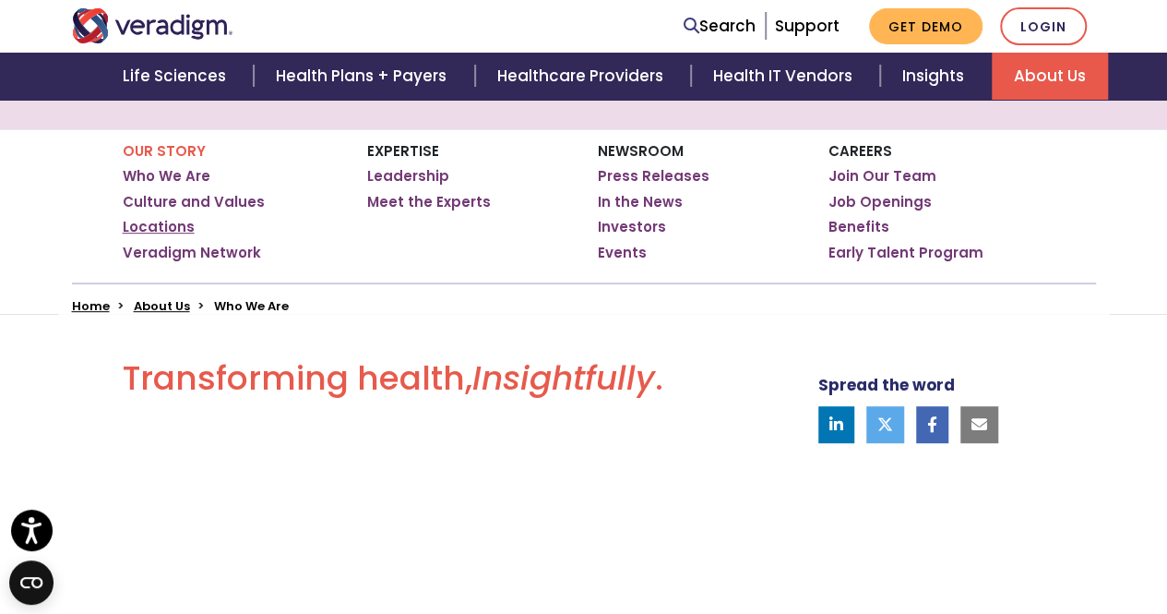
click at [177, 221] on link "Locations" at bounding box center [159, 227] width 72 height 18
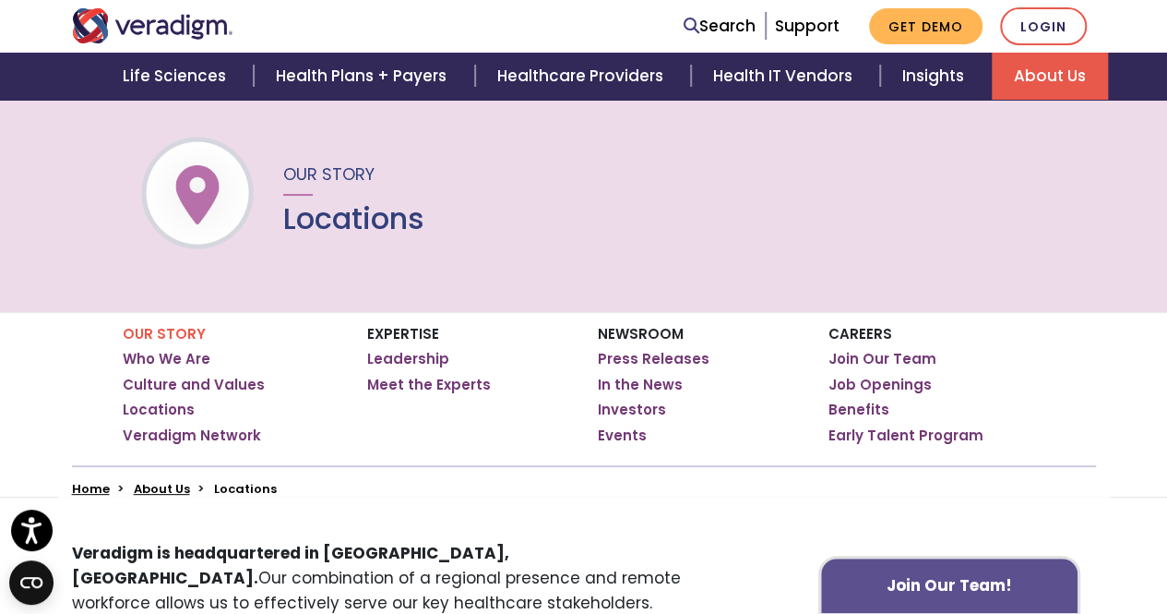
scroll to position [92, 0]
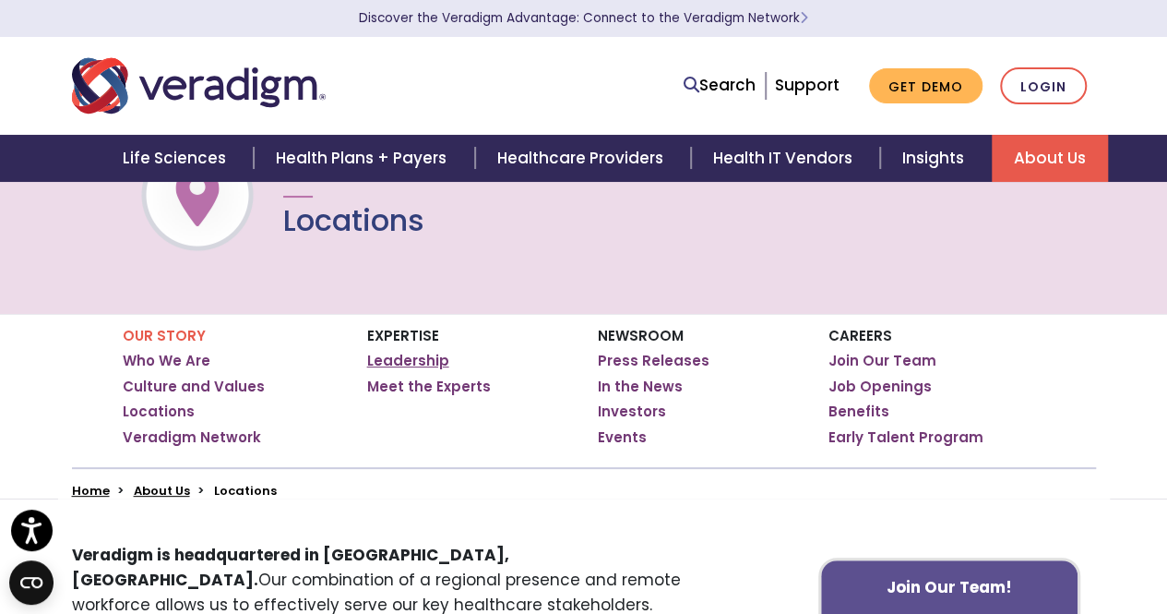
click at [398, 358] on link "Leadership" at bounding box center [408, 361] width 82 height 18
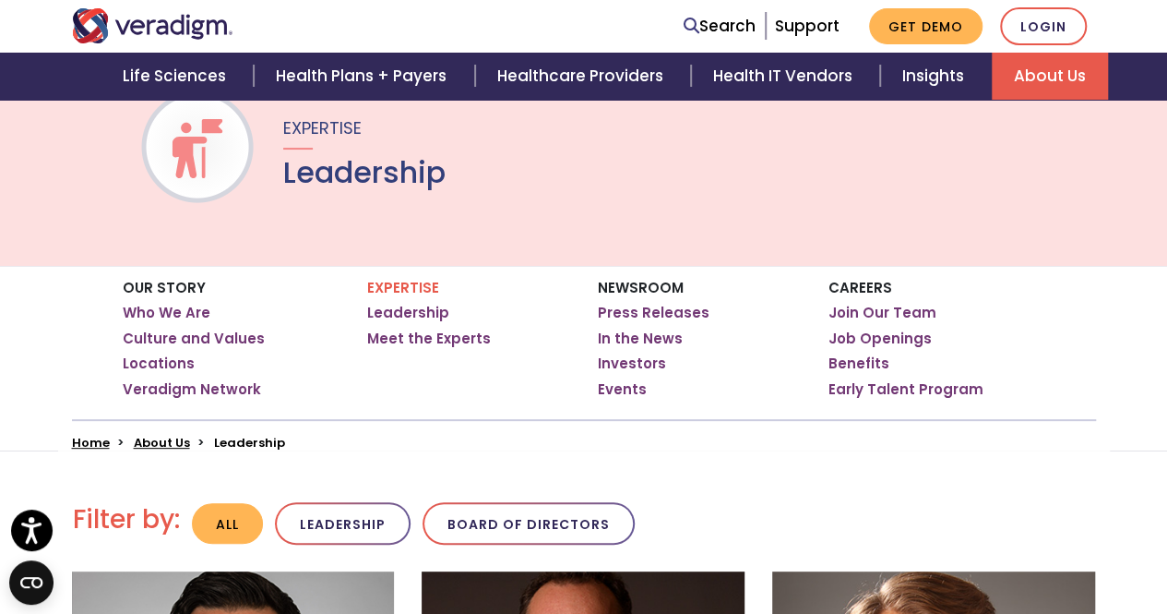
scroll to position [277, 0]
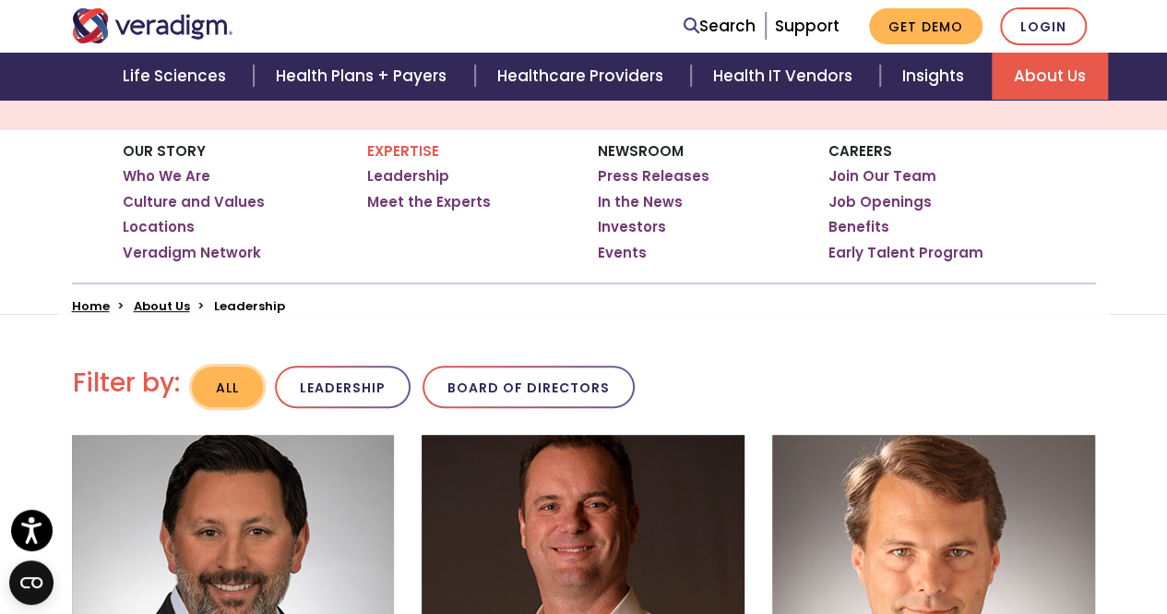
click at [234, 375] on button "All" at bounding box center [227, 387] width 71 height 42
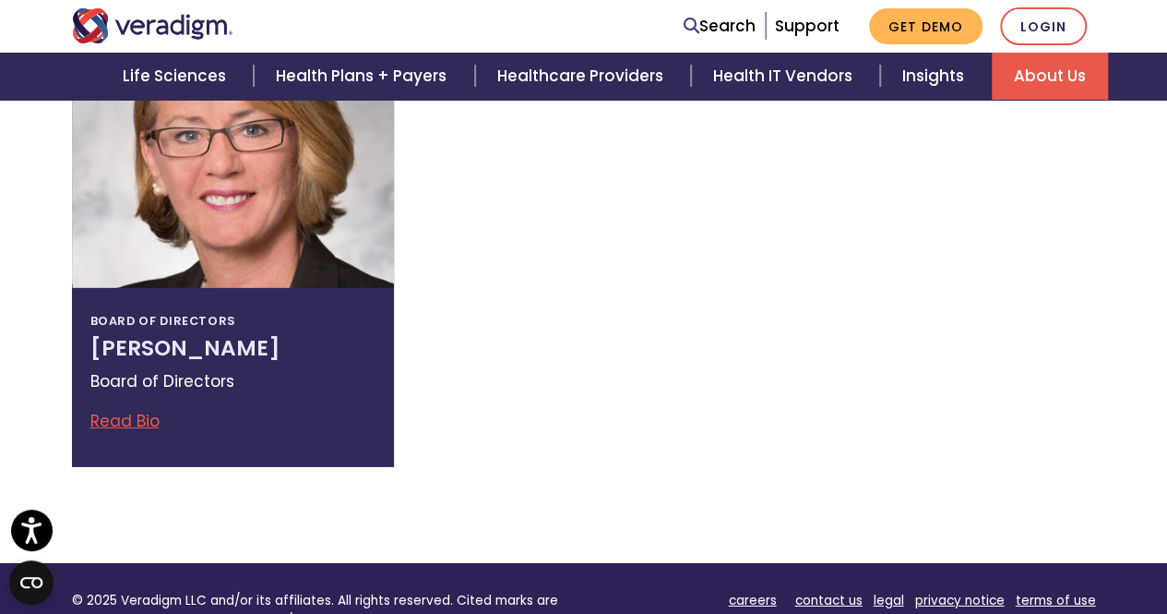
scroll to position [2676, 0]
